Goal: Task Accomplishment & Management: Use online tool/utility

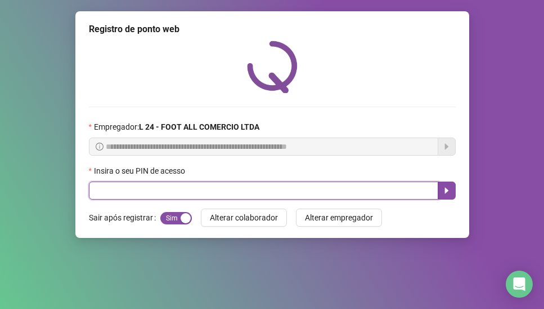
click at [148, 191] on input "text" at bounding box center [264, 190] width 350 height 18
type input "*****"
click at [443, 189] on icon "caret-right" at bounding box center [447, 190] width 9 height 9
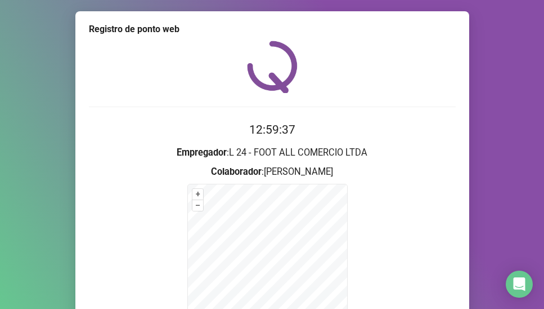
scroll to position [80, 0]
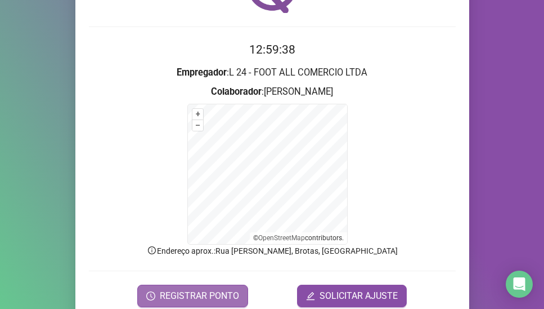
click at [216, 295] on span "REGISTRAR PONTO" at bounding box center [199, 296] width 79 height 14
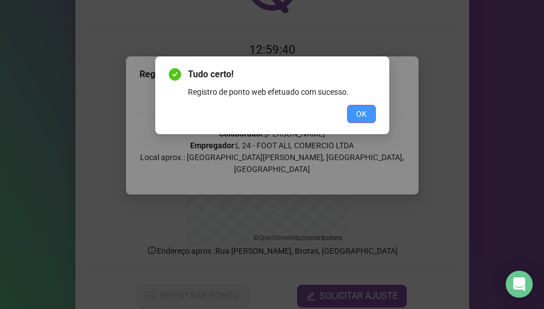
click at [354, 110] on button "OK" at bounding box center [361, 114] width 29 height 18
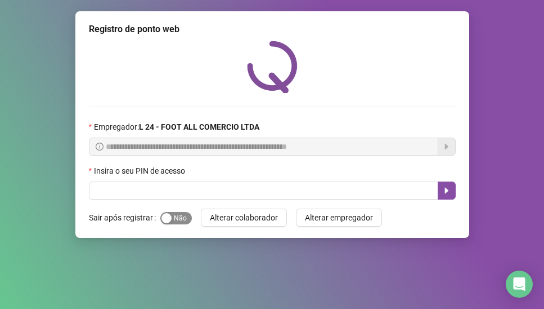
click at [168, 218] on div "button" at bounding box center [167, 218] width 10 height 10
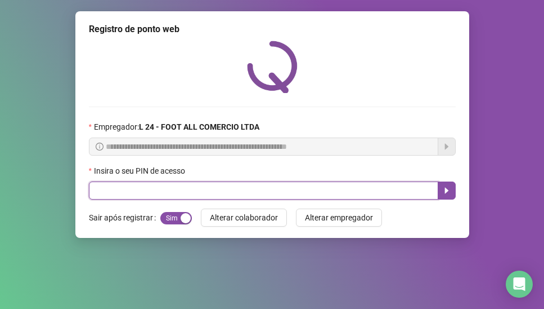
click at [169, 194] on input "text" at bounding box center [264, 190] width 350 height 18
type input "*****"
click at [448, 193] on icon "caret-right" at bounding box center [447, 190] width 9 height 9
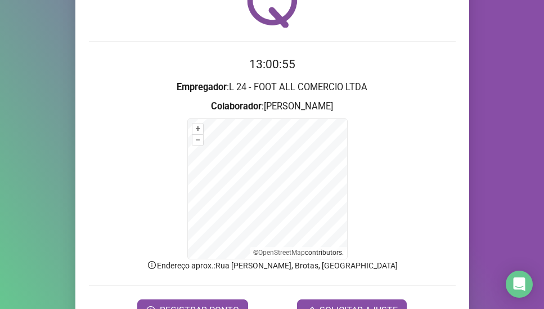
scroll to position [89, 0]
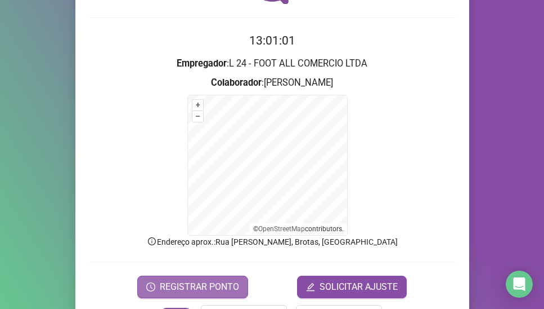
click at [203, 284] on span "REGISTRAR PONTO" at bounding box center [199, 287] width 79 height 14
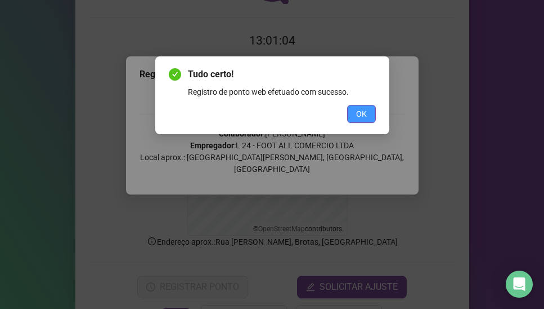
click at [360, 113] on span "OK" at bounding box center [361, 114] width 11 height 12
